Goal: Transaction & Acquisition: Purchase product/service

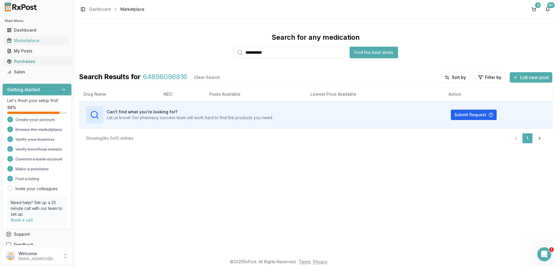
click at [20, 62] on div "Purchases" at bounding box center [37, 62] width 60 height 6
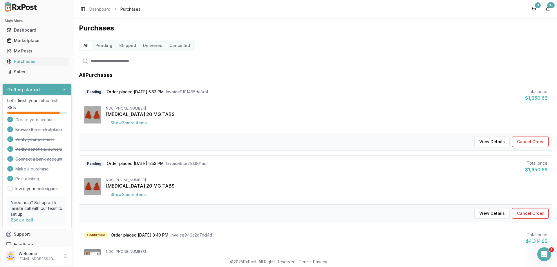
click at [102, 48] on button "Pending" at bounding box center [104, 45] width 24 height 9
click at [103, 47] on button "Pending" at bounding box center [104, 45] width 24 height 9
click at [121, 45] on button "Shipped" at bounding box center [128, 45] width 24 height 9
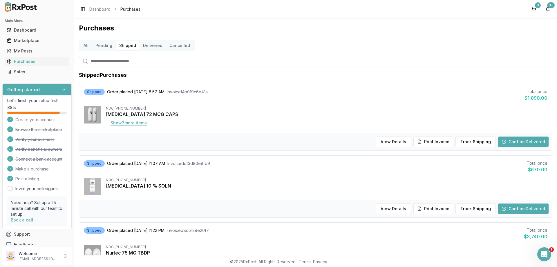
click at [140, 122] on button "Show 3 more item s" at bounding box center [129, 123] width 46 height 10
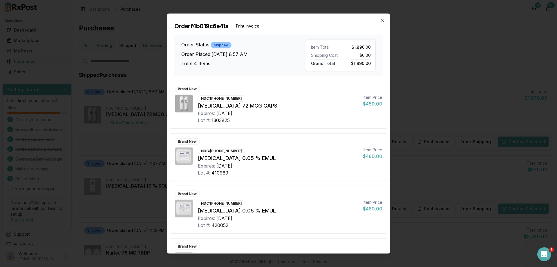
scroll to position [37, 0]
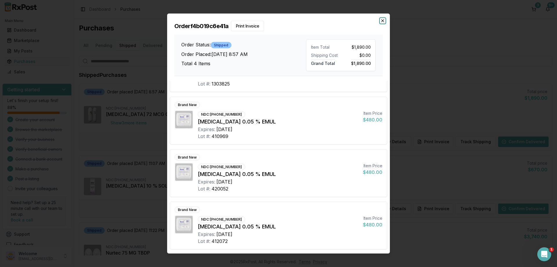
click at [381, 21] on icon "button" at bounding box center [382, 20] width 5 height 5
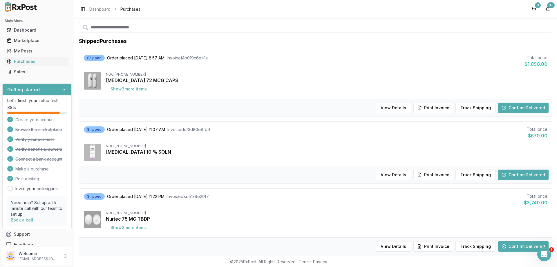
scroll to position [63, 0]
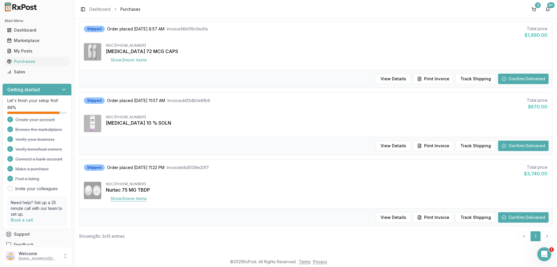
click at [130, 201] on button "Show 3 more item s" at bounding box center [129, 198] width 46 height 10
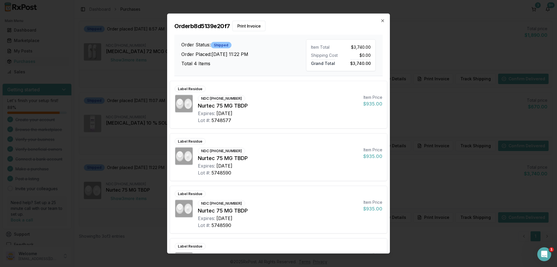
scroll to position [37, 0]
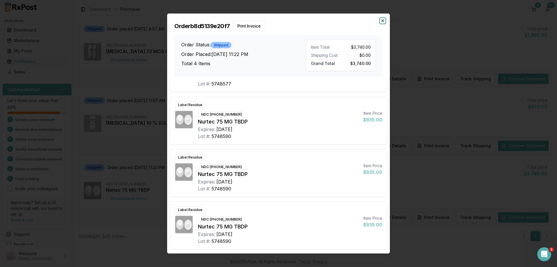
click at [381, 23] on icon "button" at bounding box center [382, 20] width 5 height 5
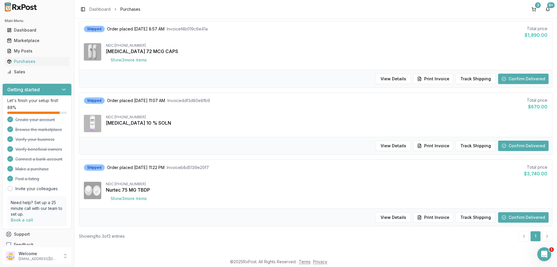
scroll to position [0, 0]
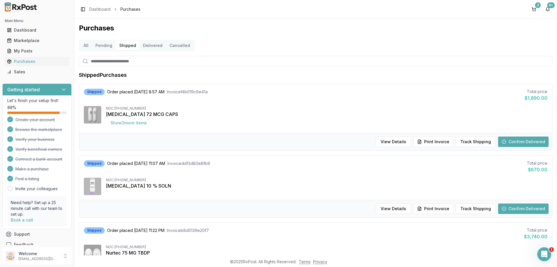
click at [144, 44] on button "Delivered" at bounding box center [152, 45] width 26 height 9
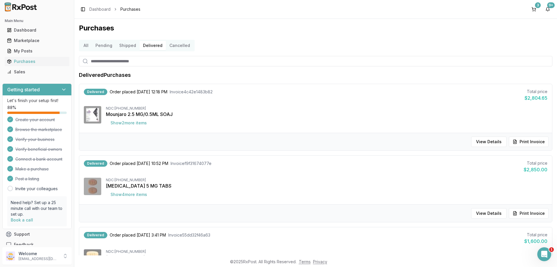
click at [154, 47] on button "Delivered" at bounding box center [152, 45] width 26 height 9
click at [183, 48] on button "Cancelled" at bounding box center [180, 45] width 28 height 9
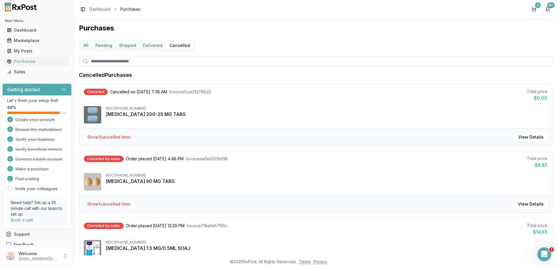
click at [82, 44] on button "All" at bounding box center [86, 45] width 12 height 9
click at [536, 9] on button "3" at bounding box center [533, 9] width 9 height 9
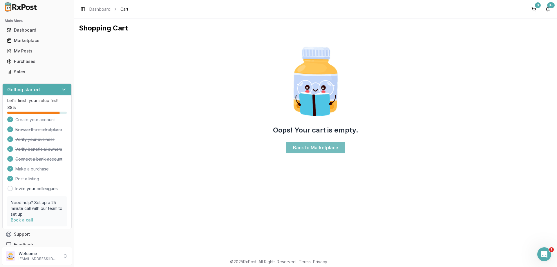
click at [315, 148] on link "Back to Marketplace" at bounding box center [315, 148] width 59 height 12
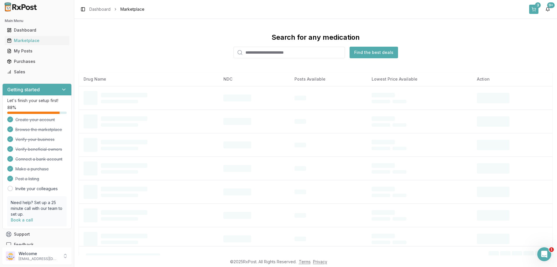
click at [534, 5] on button "3" at bounding box center [533, 9] width 9 height 9
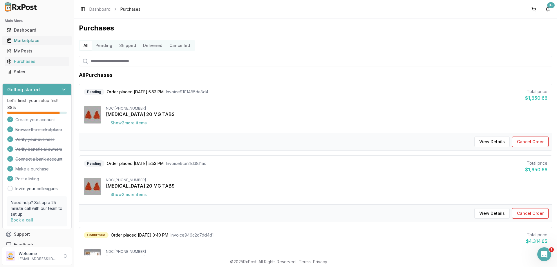
click at [25, 41] on div "Marketplace" at bounding box center [37, 41] width 60 height 6
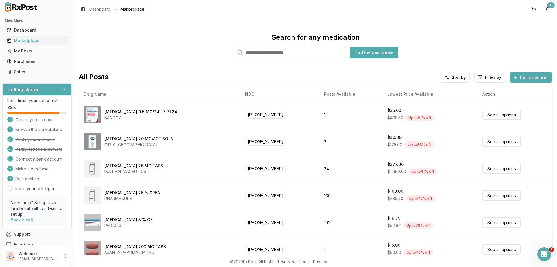
paste input "**********"
type input "**********"
click at [381, 53] on button "Find the best deals" at bounding box center [373, 53] width 48 height 12
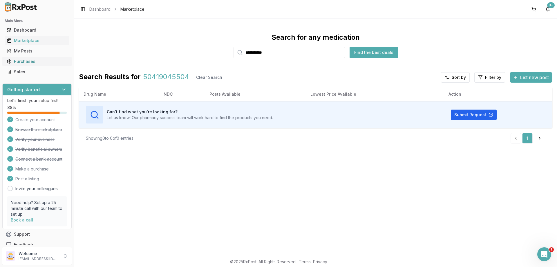
click at [26, 63] on div "Purchases" at bounding box center [37, 62] width 60 height 6
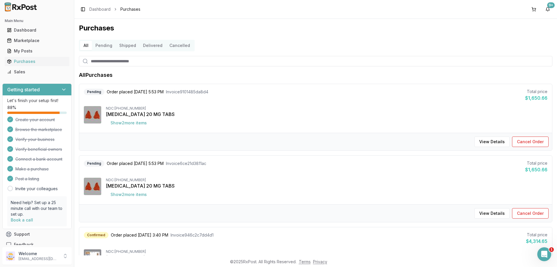
click at [106, 45] on button "Pending" at bounding box center [104, 45] width 24 height 9
click at [123, 47] on button "Shipped" at bounding box center [128, 45] width 24 height 9
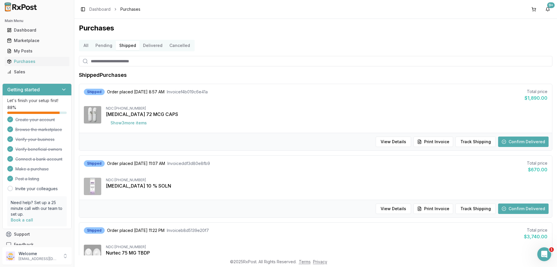
click at [156, 44] on button "Delivered" at bounding box center [152, 45] width 26 height 9
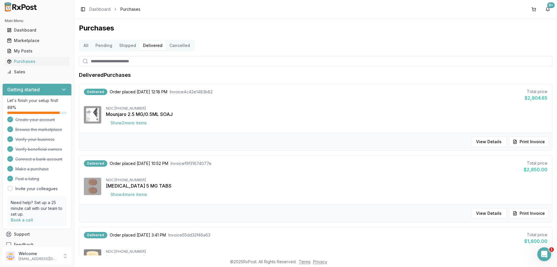
click at [184, 46] on button "Cancelled" at bounding box center [180, 45] width 28 height 9
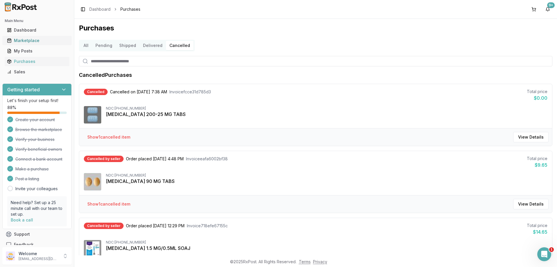
click at [31, 40] on div "Marketplace" at bounding box center [37, 41] width 60 height 6
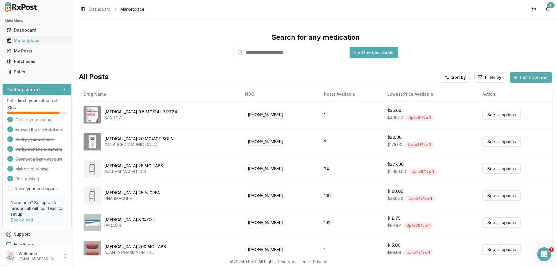
click at [28, 41] on div "Marketplace" at bounding box center [37, 41] width 60 height 6
click at [262, 49] on input "search" at bounding box center [288, 53] width 111 height 12
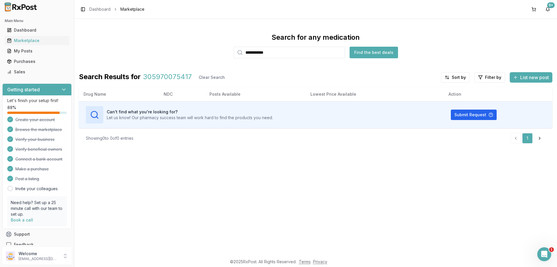
drag, startPoint x: 192, startPoint y: 56, endPoint x: 141, endPoint y: 54, distance: 51.6
click at [233, 54] on input "**********" at bounding box center [288, 53] width 111 height 12
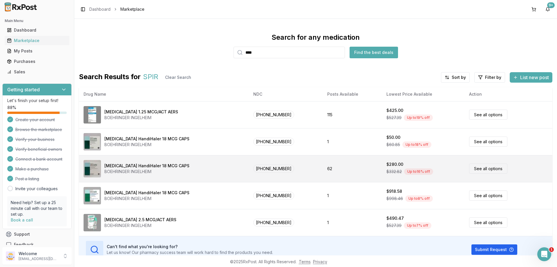
type input "****"
click at [475, 170] on link "See all options" at bounding box center [488, 168] width 38 height 10
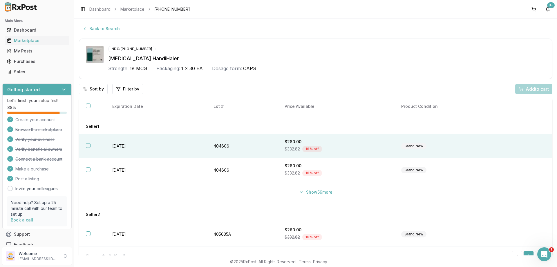
click at [84, 144] on th at bounding box center [92, 146] width 26 height 24
click at [540, 84] on button "Add 1 to cart" at bounding box center [532, 89] width 39 height 10
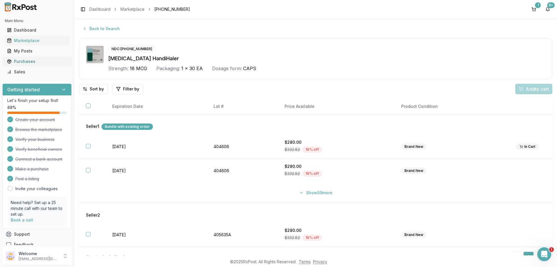
click at [25, 59] on div "Purchases" at bounding box center [37, 62] width 60 height 6
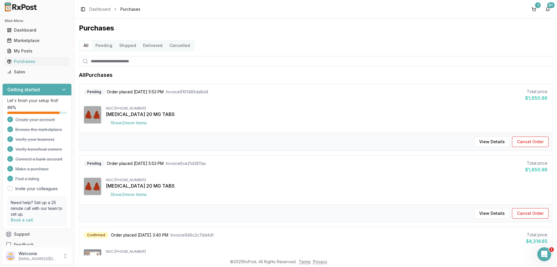
click at [97, 45] on button "Pending" at bounding box center [104, 45] width 24 height 9
click at [127, 46] on button "Shipped" at bounding box center [128, 45] width 24 height 9
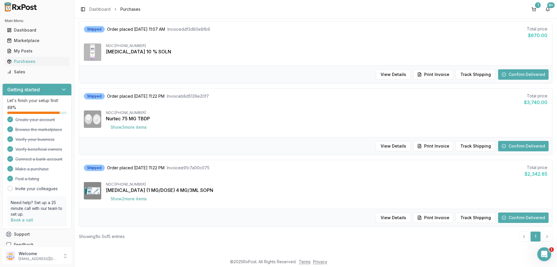
scroll to position [206, 0]
click at [127, 198] on button "Show 2 more item s" at bounding box center [129, 198] width 46 height 10
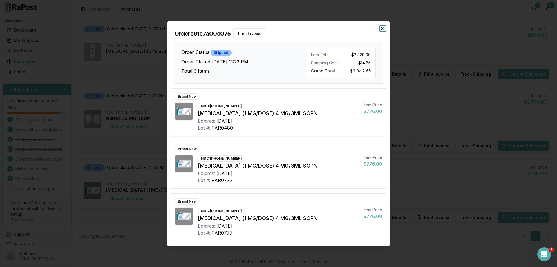
click at [381, 28] on icon "button" at bounding box center [382, 28] width 5 height 5
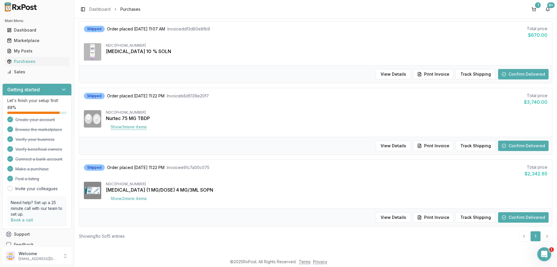
click at [124, 127] on button "Show 3 more item s" at bounding box center [129, 127] width 46 height 10
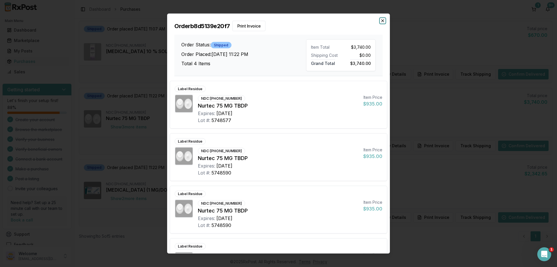
click at [382, 20] on icon "button" at bounding box center [382, 20] width 5 height 5
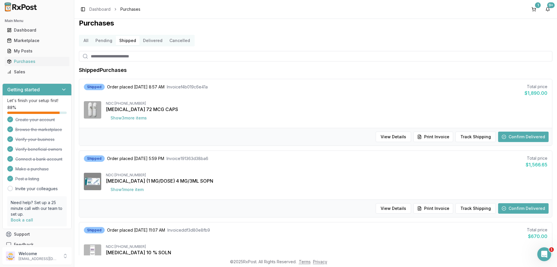
scroll to position [0, 0]
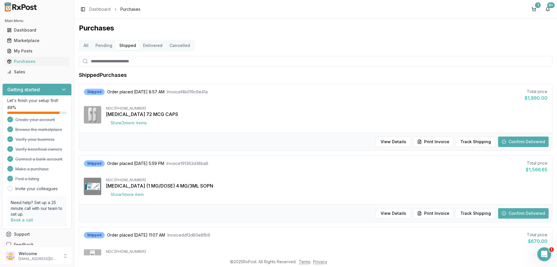
click at [150, 44] on button "Delivered" at bounding box center [152, 45] width 26 height 9
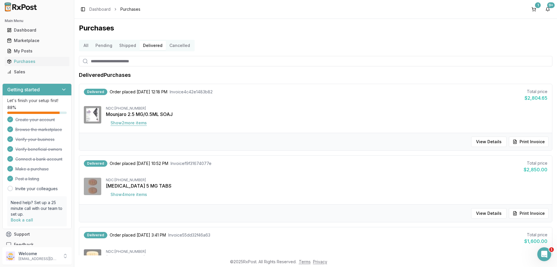
click at [118, 121] on button "Show 2 more item s" at bounding box center [129, 123] width 46 height 10
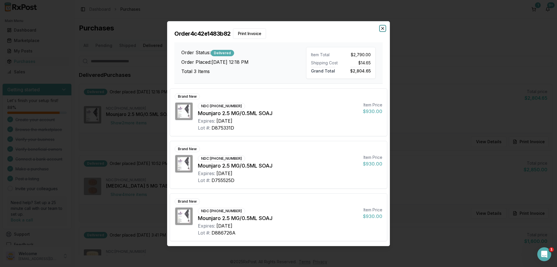
click at [383, 27] on icon "button" at bounding box center [382, 28] width 5 height 5
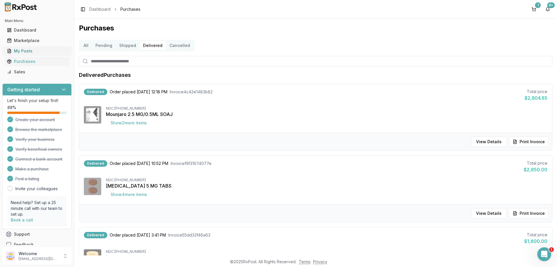
click at [20, 53] on div "My Posts" at bounding box center [37, 51] width 60 height 6
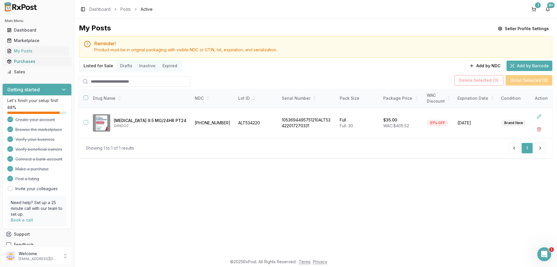
click at [27, 61] on div "Purchases" at bounding box center [37, 62] width 60 height 6
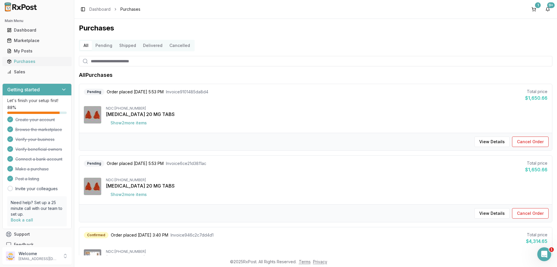
click at [23, 63] on div "Purchases" at bounding box center [37, 62] width 60 height 6
click at [25, 40] on div "Marketplace" at bounding box center [37, 41] width 60 height 6
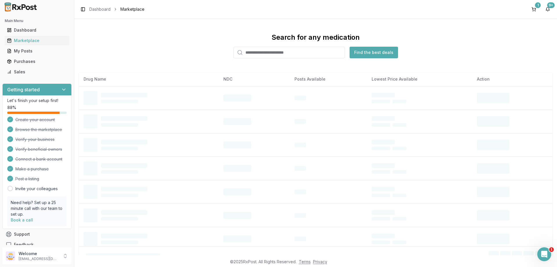
click at [252, 49] on input "search" at bounding box center [288, 53] width 111 height 12
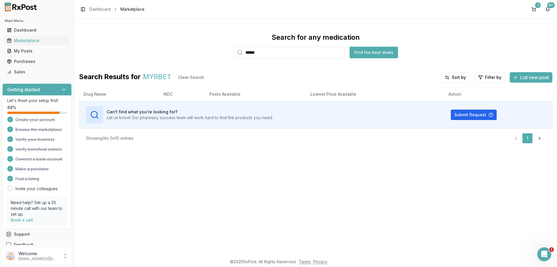
drag, startPoint x: 266, startPoint y: 53, endPoint x: 243, endPoint y: 50, distance: 22.4
click at [300, 54] on input "******" at bounding box center [288, 53] width 111 height 12
click at [265, 53] on input "******" at bounding box center [288, 53] width 111 height 12
click at [276, 52] on input "******" at bounding box center [288, 53] width 111 height 12
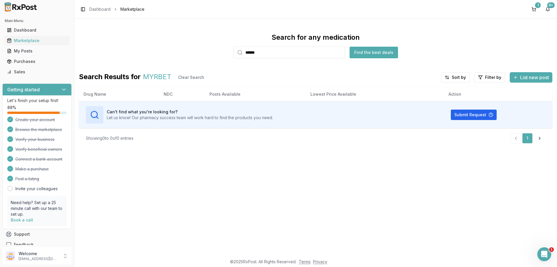
click at [276, 52] on input "******" at bounding box center [288, 53] width 111 height 12
click at [28, 41] on div "Marketplace" at bounding box center [37, 41] width 60 height 6
drag, startPoint x: 279, startPoint y: 54, endPoint x: 183, endPoint y: 52, distance: 95.1
click at [233, 52] on input "**********" at bounding box center [288, 53] width 111 height 12
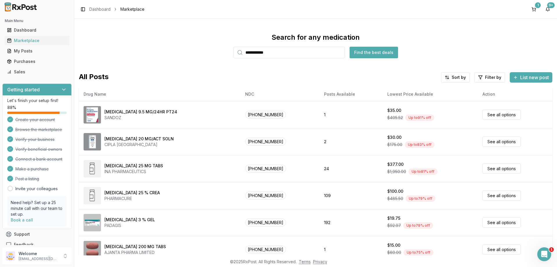
type input "**********"
